Goal: Complete application form

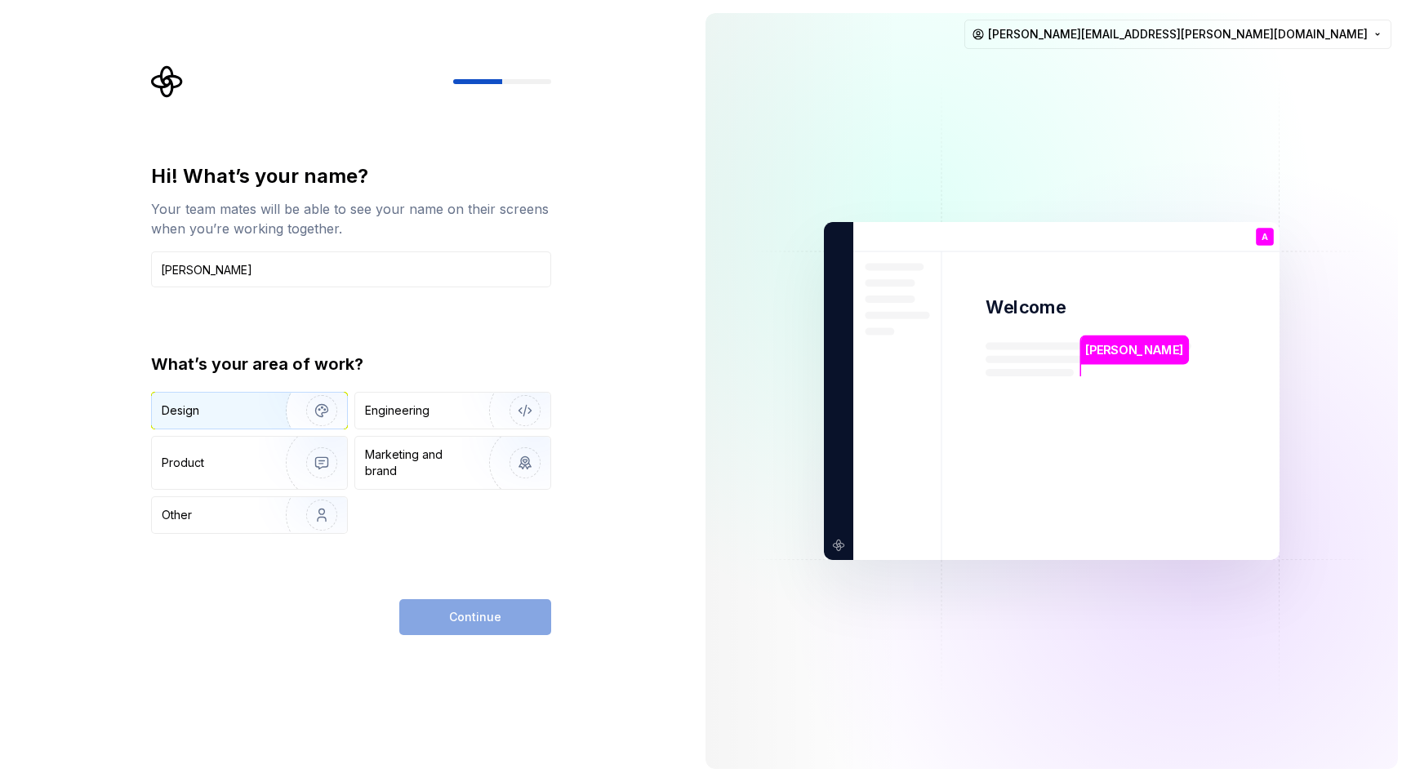
type input "[PERSON_NAME]"
click at [246, 414] on div "Design" at bounding box center [213, 411] width 103 height 16
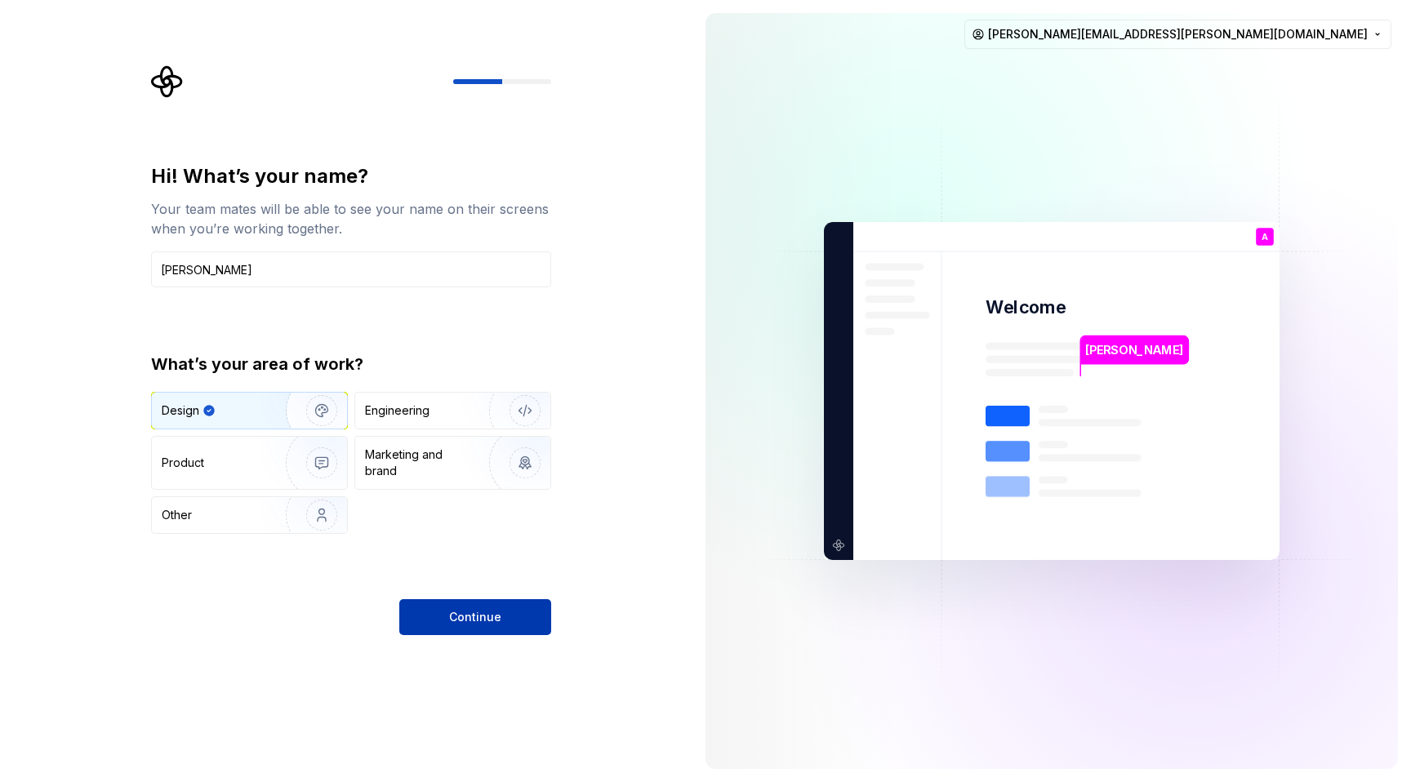
click at [505, 616] on button "Continue" at bounding box center [475, 617] width 152 height 36
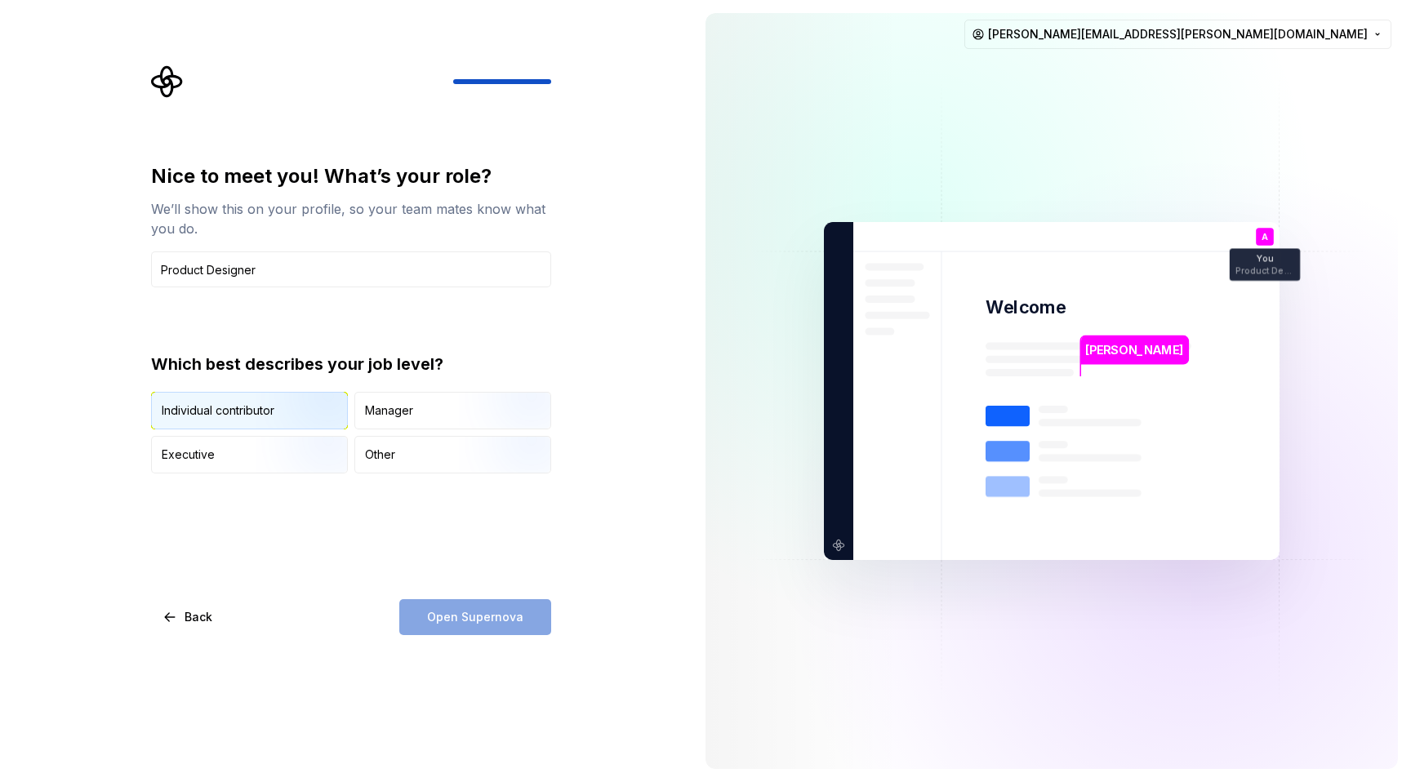
type input "Product Designer"
click at [259, 393] on img "button" at bounding box center [308, 430] width 105 height 109
click at [465, 621] on span "Open Supernova" at bounding box center [475, 617] width 96 height 16
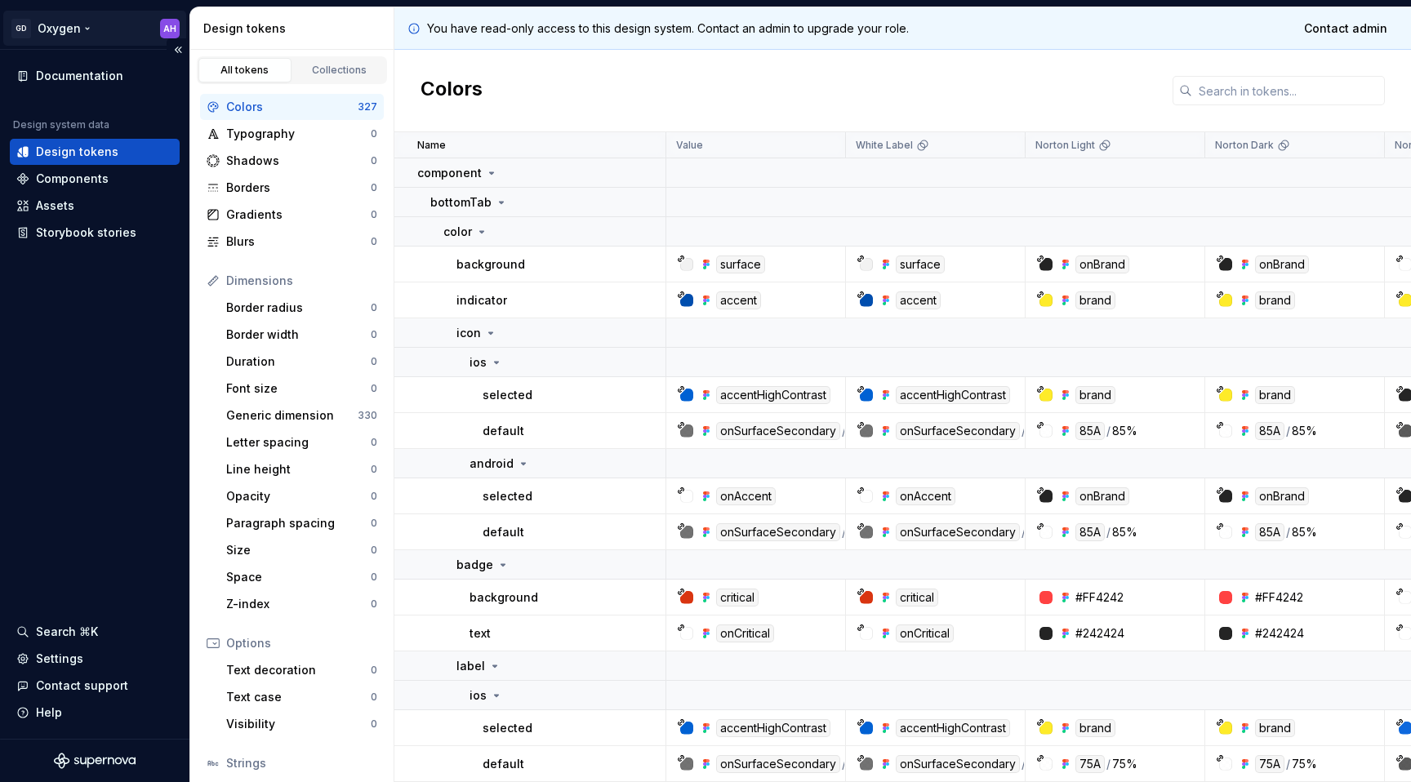
click at [167, 26] on html "GD Oxygen AH Documentation Design system data Design tokens Components Assets S…" at bounding box center [705, 391] width 1411 height 782
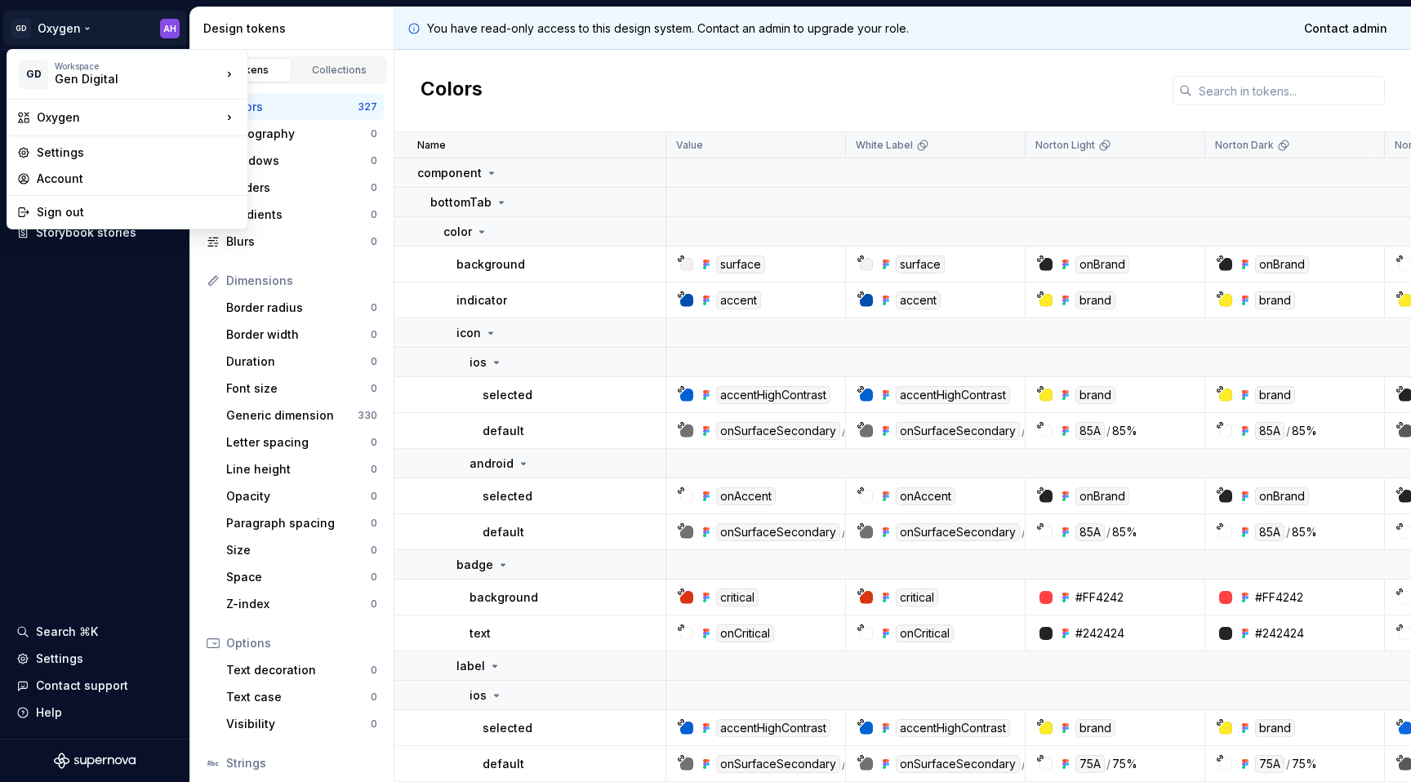
click at [48, 24] on html "GD Oxygen AH Documentation Design system data Design tokens Components Assets S…" at bounding box center [705, 391] width 1411 height 782
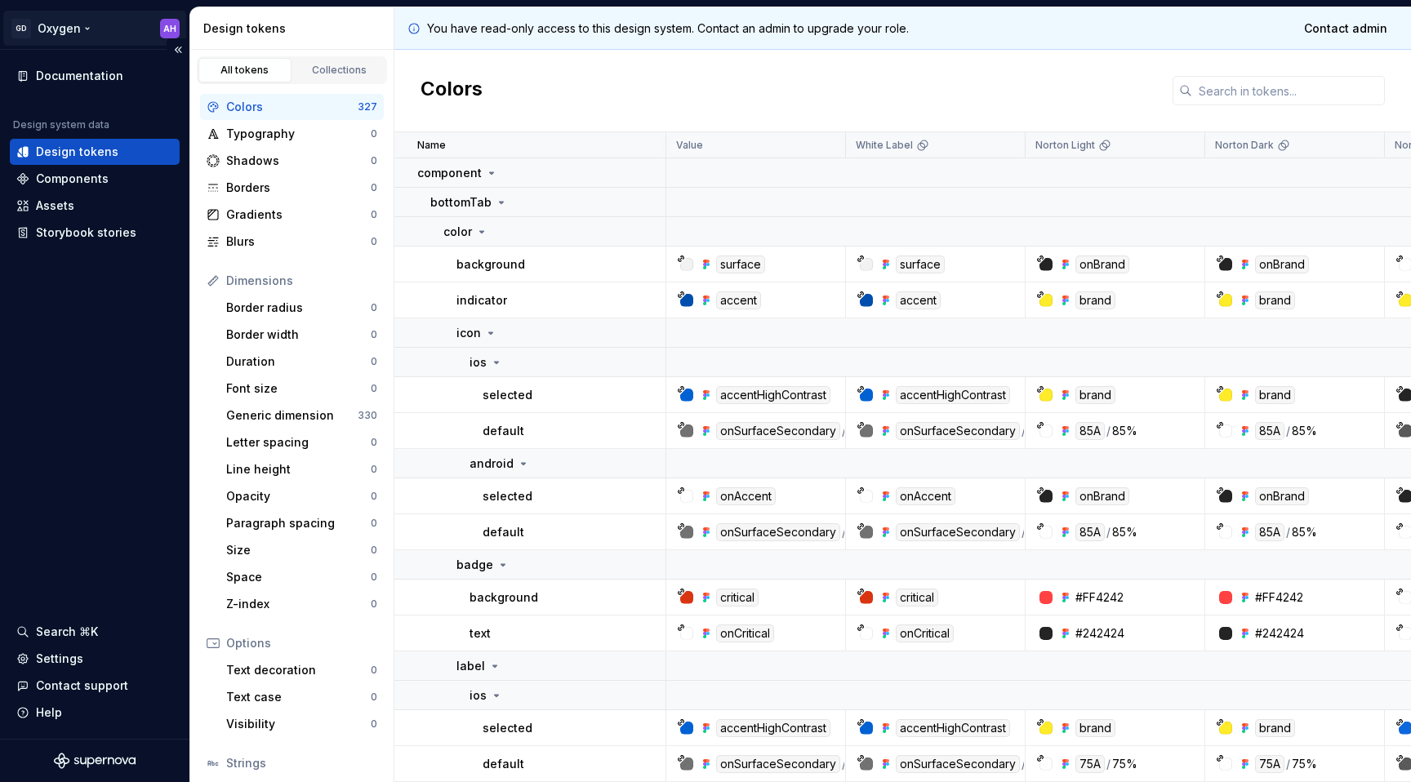
click at [81, 29] on html "GD Oxygen AH Documentation Design system data Design tokens Components Assets S…" at bounding box center [705, 391] width 1411 height 782
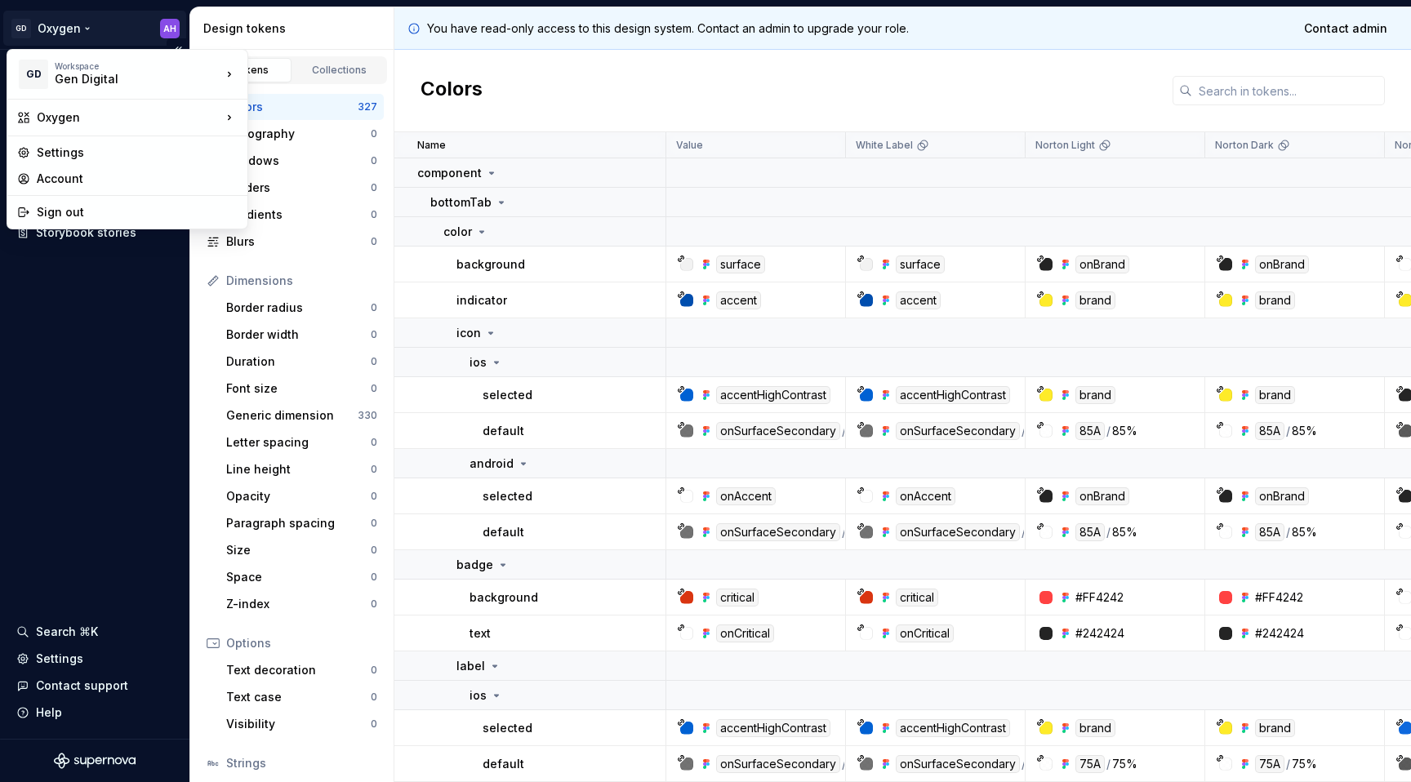
click at [81, 29] on html "GD Oxygen AH Documentation Design system data Design tokens Components Assets S…" at bounding box center [705, 391] width 1411 height 782
